Goal: Use online tool/utility: Utilize a website feature to perform a specific function

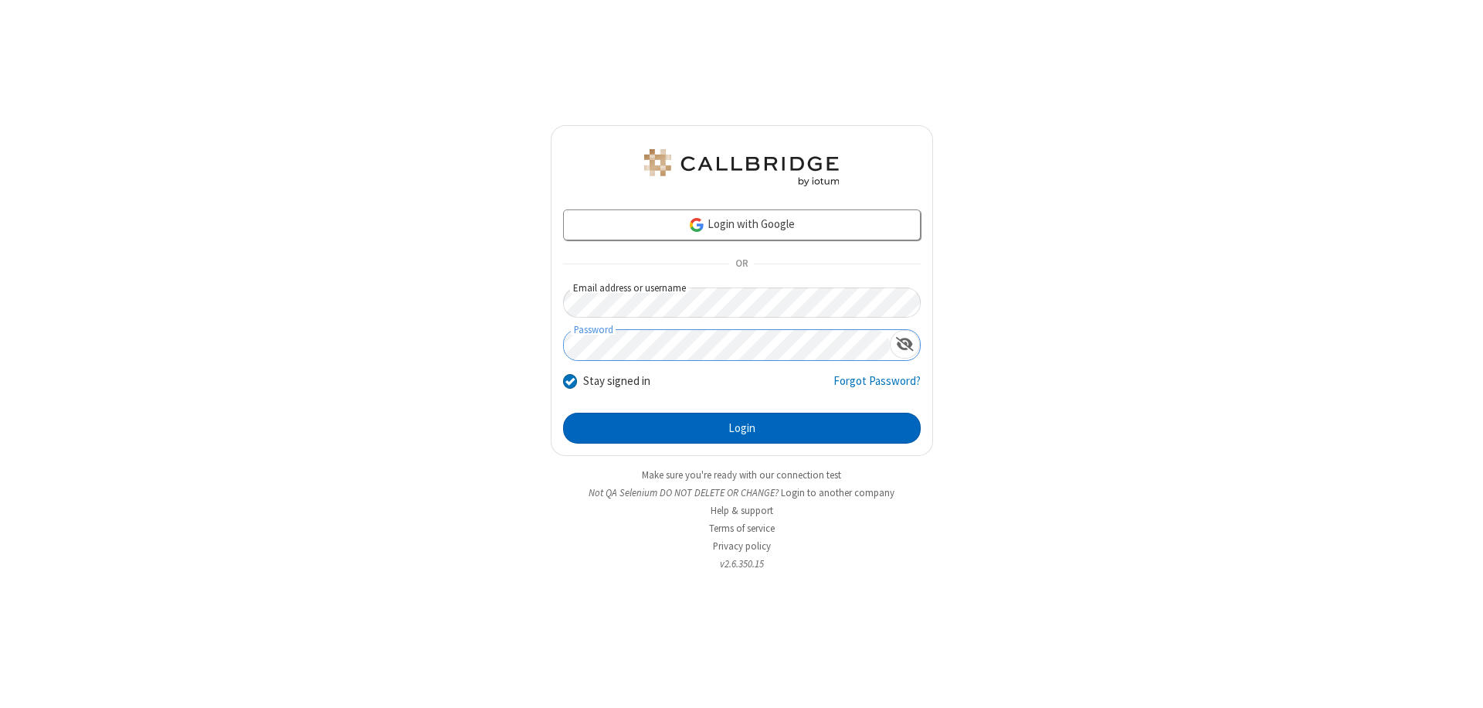
click at [742, 428] on button "Login" at bounding box center [742, 428] width 358 height 31
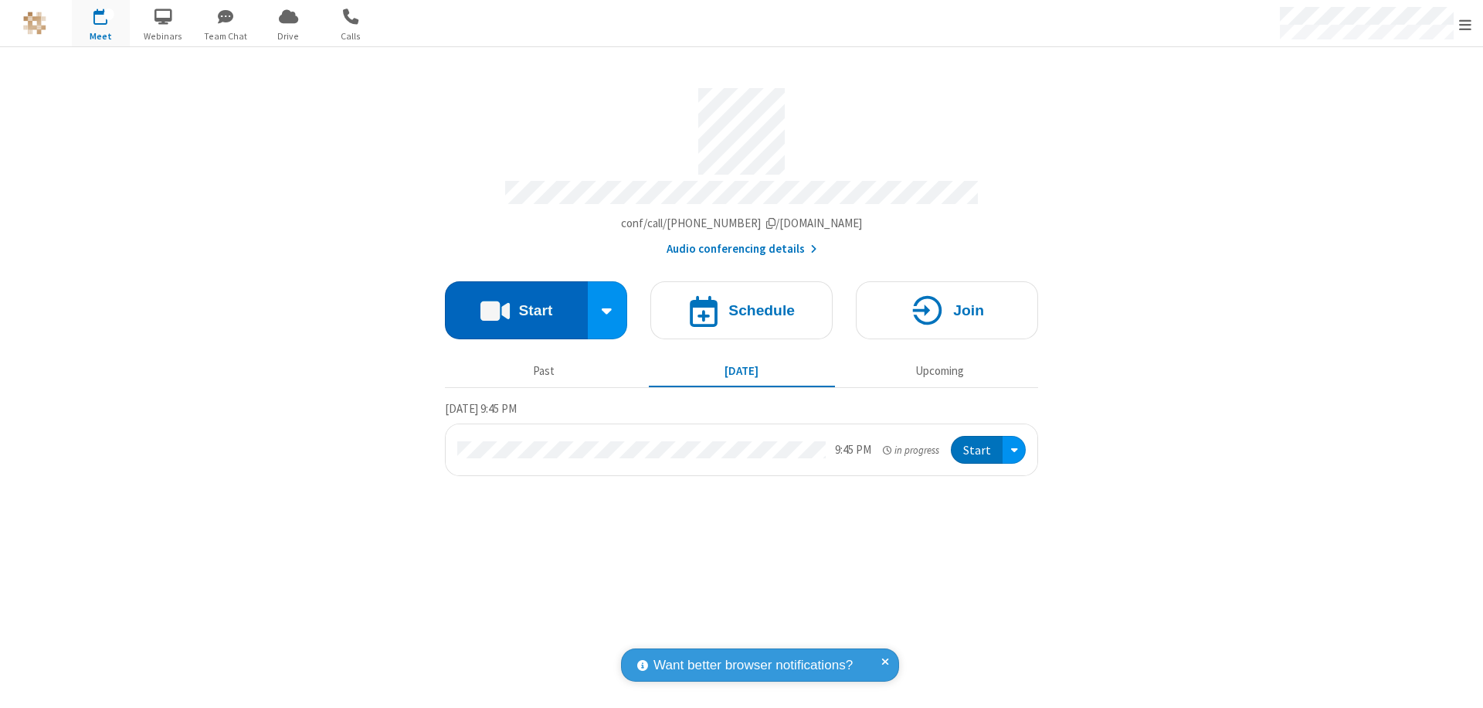
click at [516, 303] on button "Start" at bounding box center [516, 310] width 143 height 58
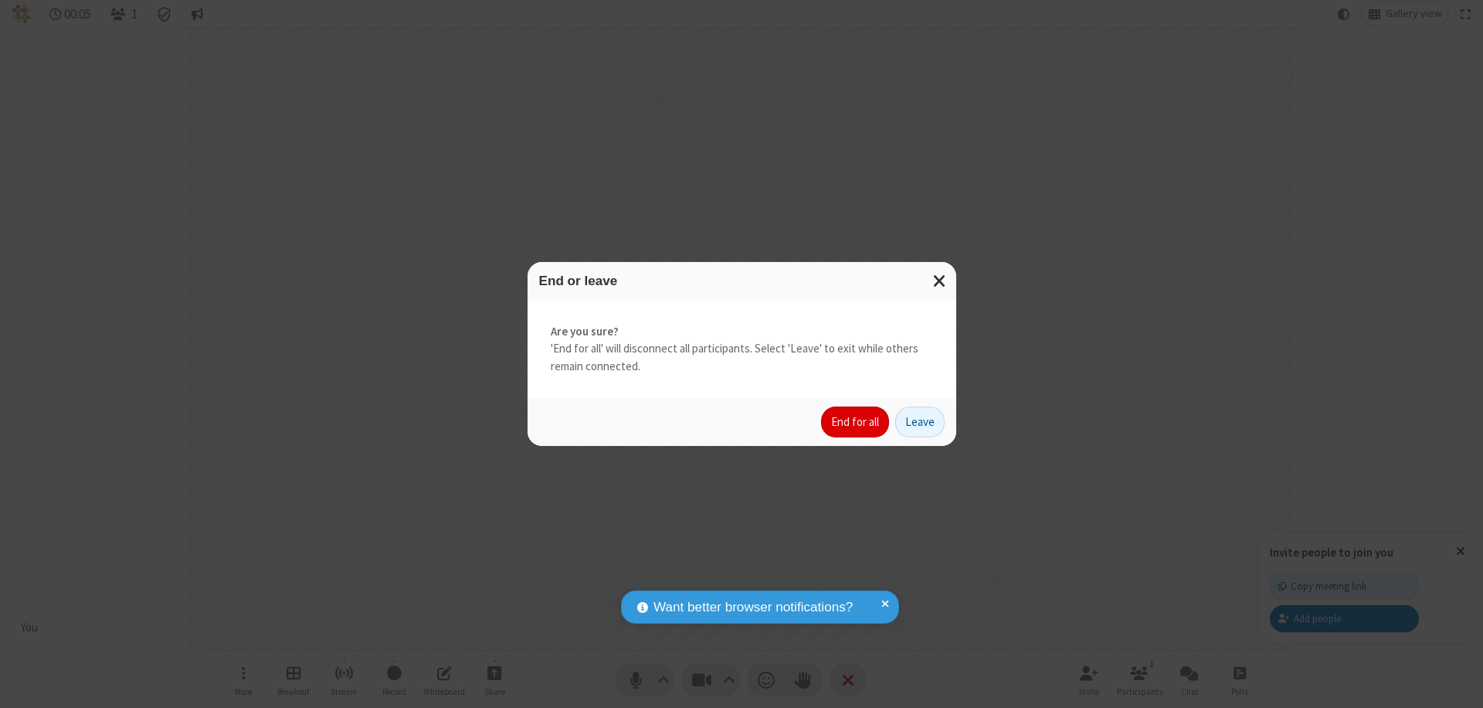
click at [856, 422] on button "End for all" at bounding box center [855, 421] width 68 height 31
